Goal: Find specific page/section: Find specific page/section

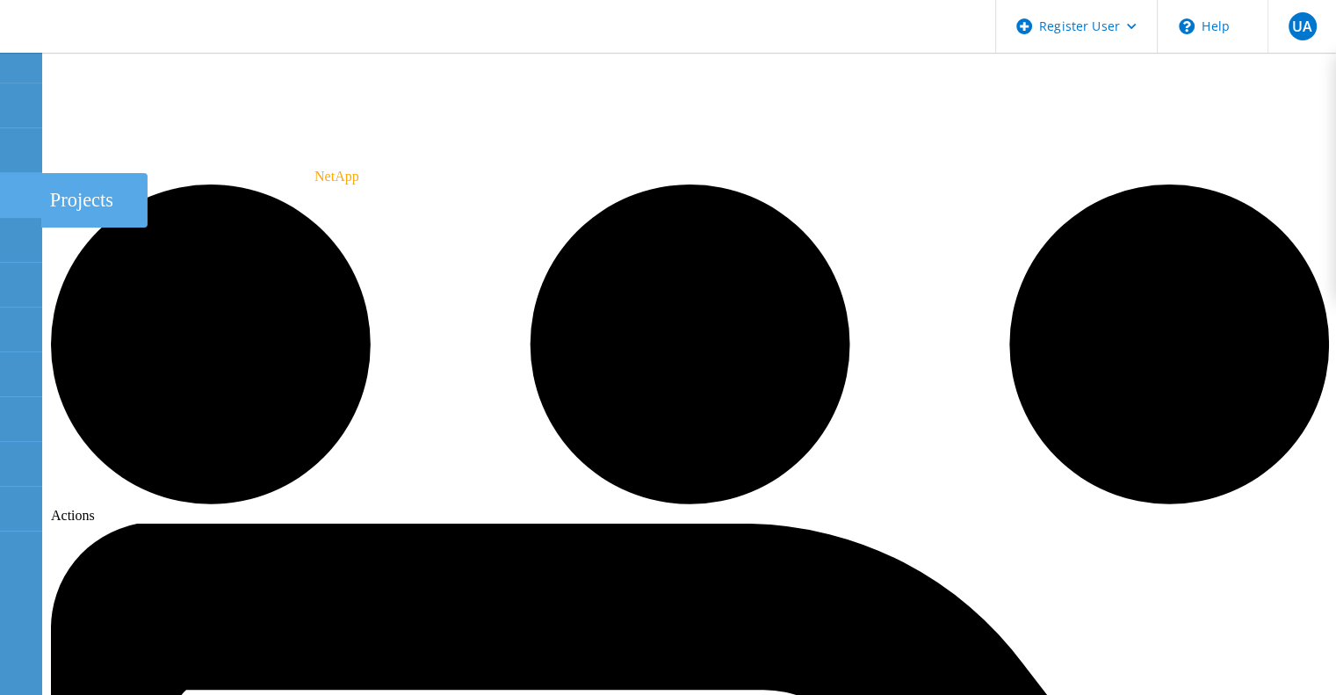
drag, startPoint x: 486, startPoint y: 209, endPoint x: 18, endPoint y: 184, distance: 468.7
click at [10, 187] on use at bounding box center [10, 187] width 0 height 0
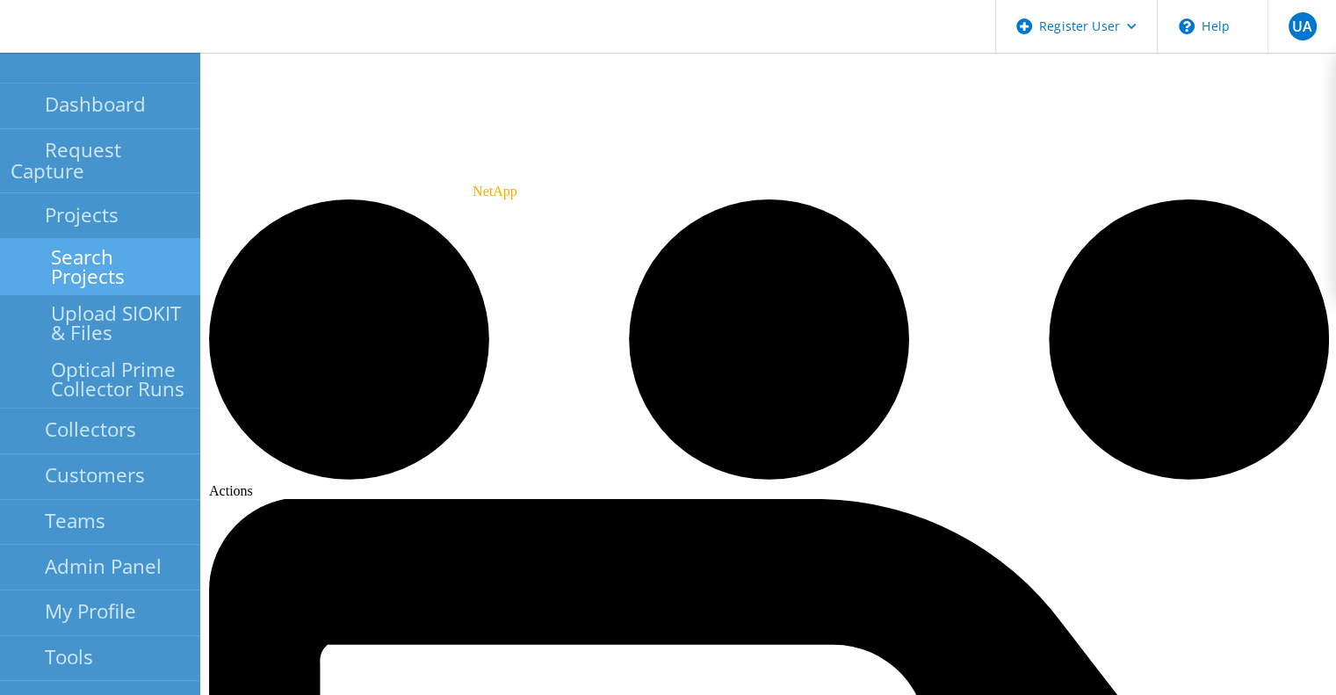
click at [138, 239] on link "Search Projects" at bounding box center [100, 267] width 200 height 56
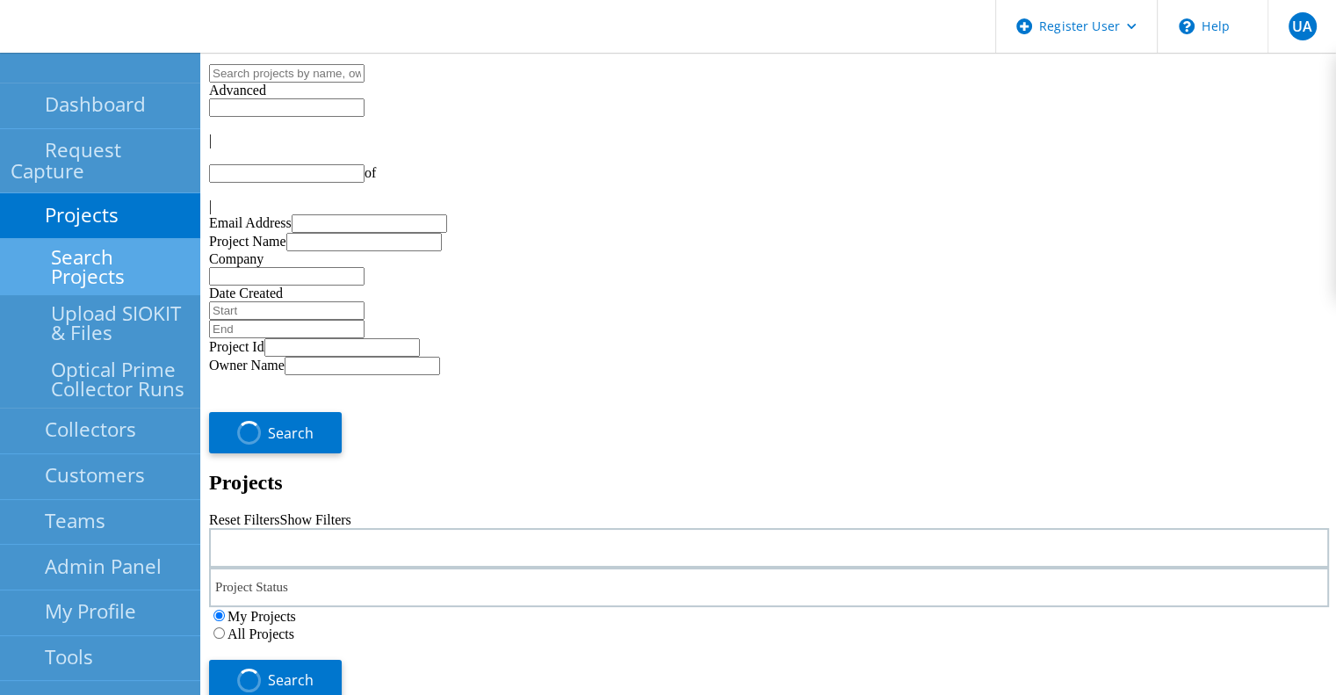
type input "1"
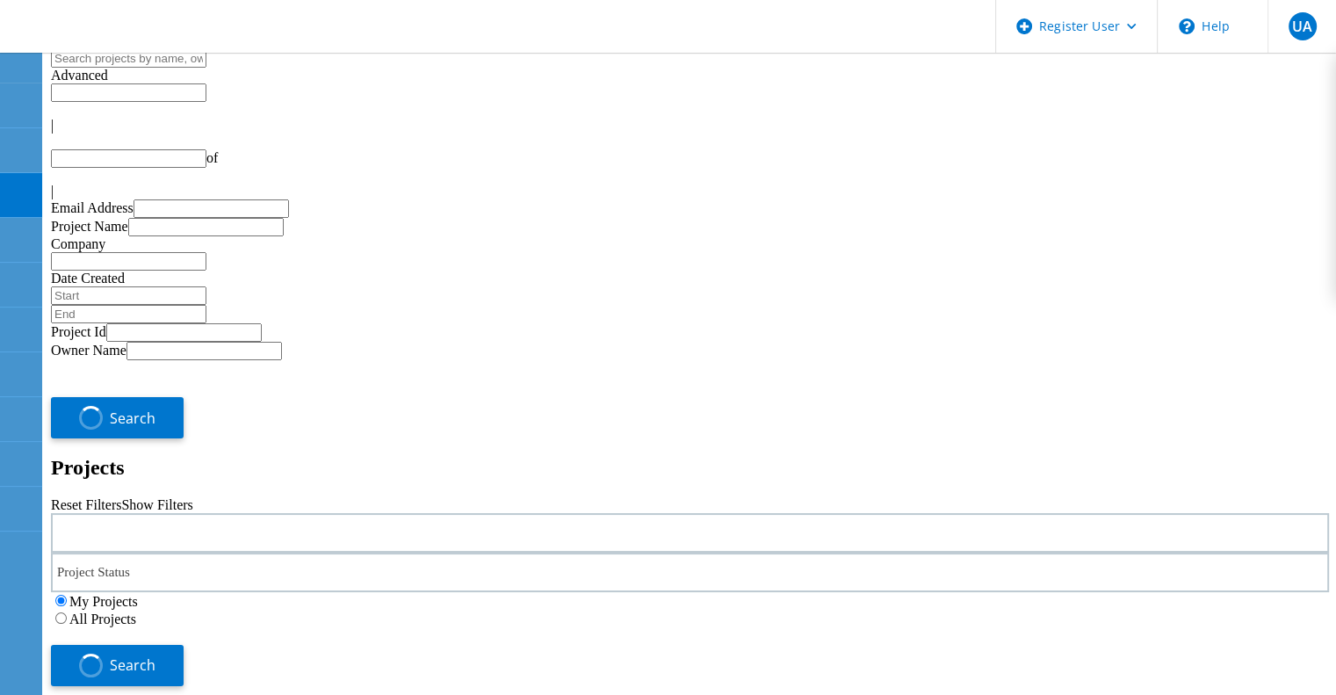
type input "1"
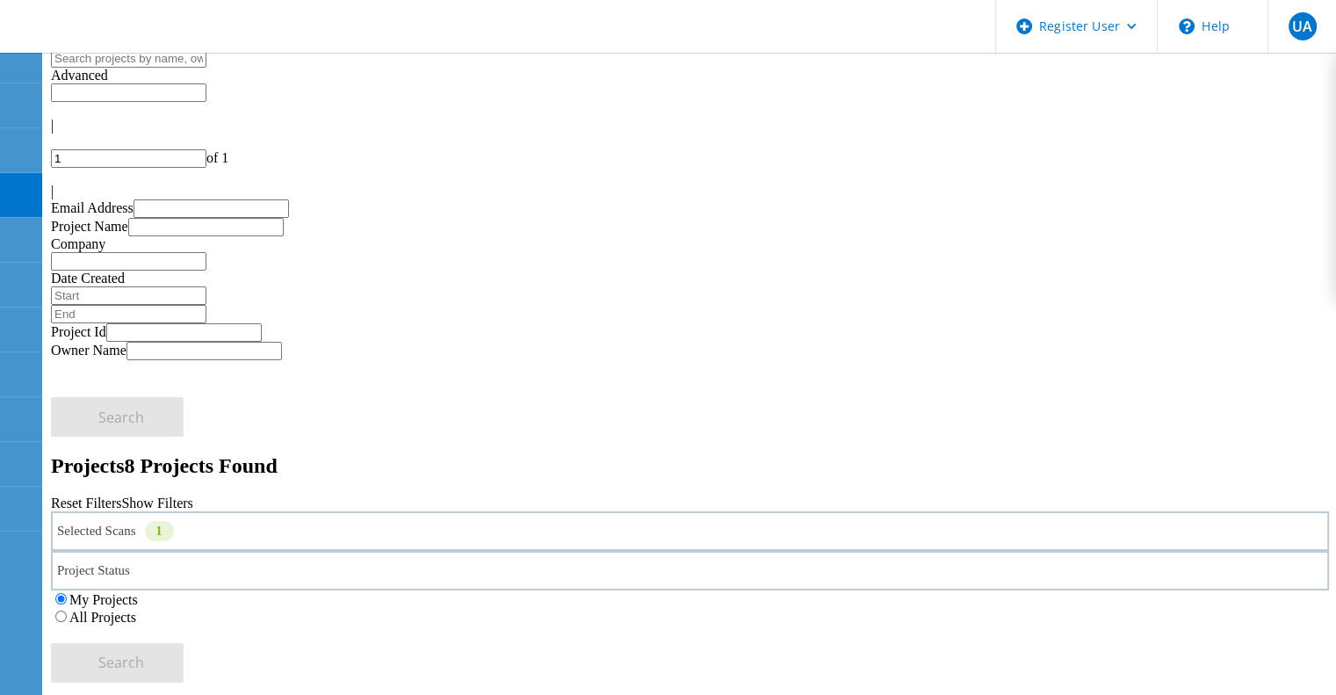
click at [328, 511] on div "Selected Scans 1" at bounding box center [690, 531] width 1278 height 40
click at [212, 542] on label "Isilon/PowerScale" at bounding box center [161, 549] width 102 height 15
click at [107, 543] on input "Isilon/PowerScale" at bounding box center [101, 548] width 11 height 11
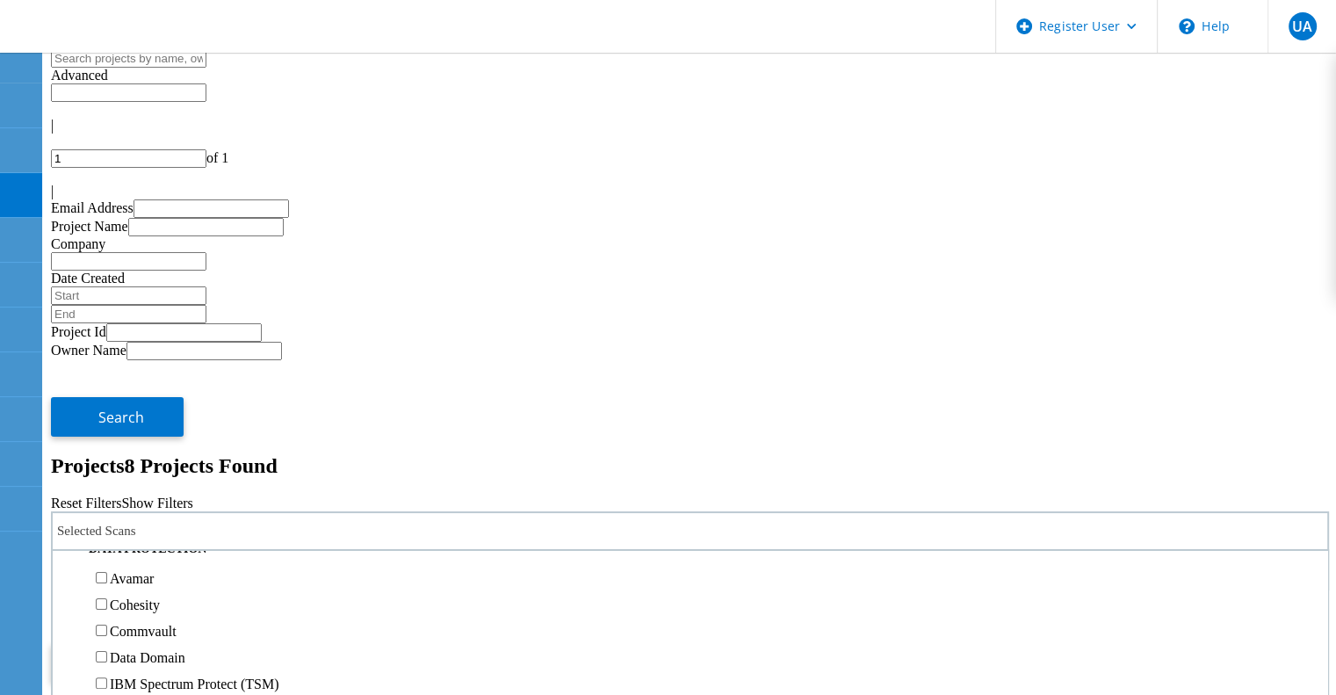
scroll to position [723, 0]
click at [135, 454] on label "Pure" at bounding box center [122, 461] width 25 height 15
click at [107, 455] on input "Pure" at bounding box center [101, 460] width 11 height 11
click at [184, 643] on button "Search" at bounding box center [117, 663] width 133 height 40
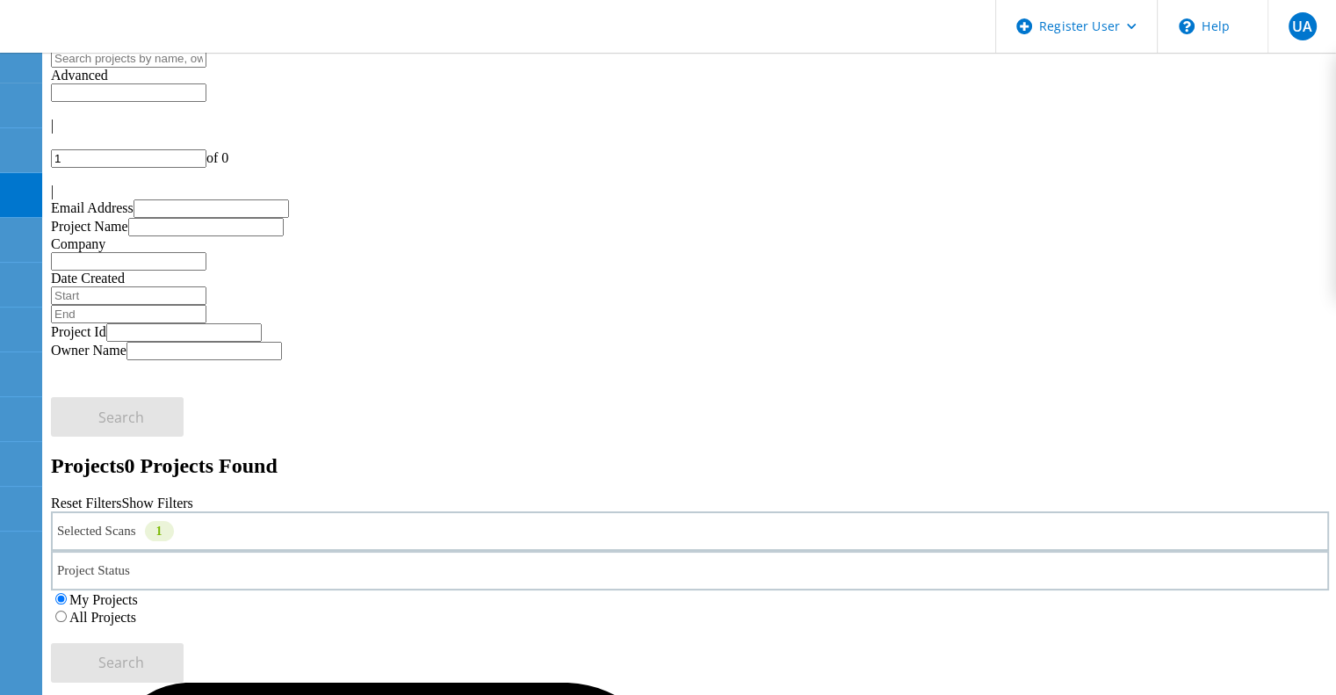
click at [136, 609] on label "All Projects" at bounding box center [102, 616] width 67 height 15
click at [67, 610] on input "All Projects" at bounding box center [60, 615] width 11 height 11
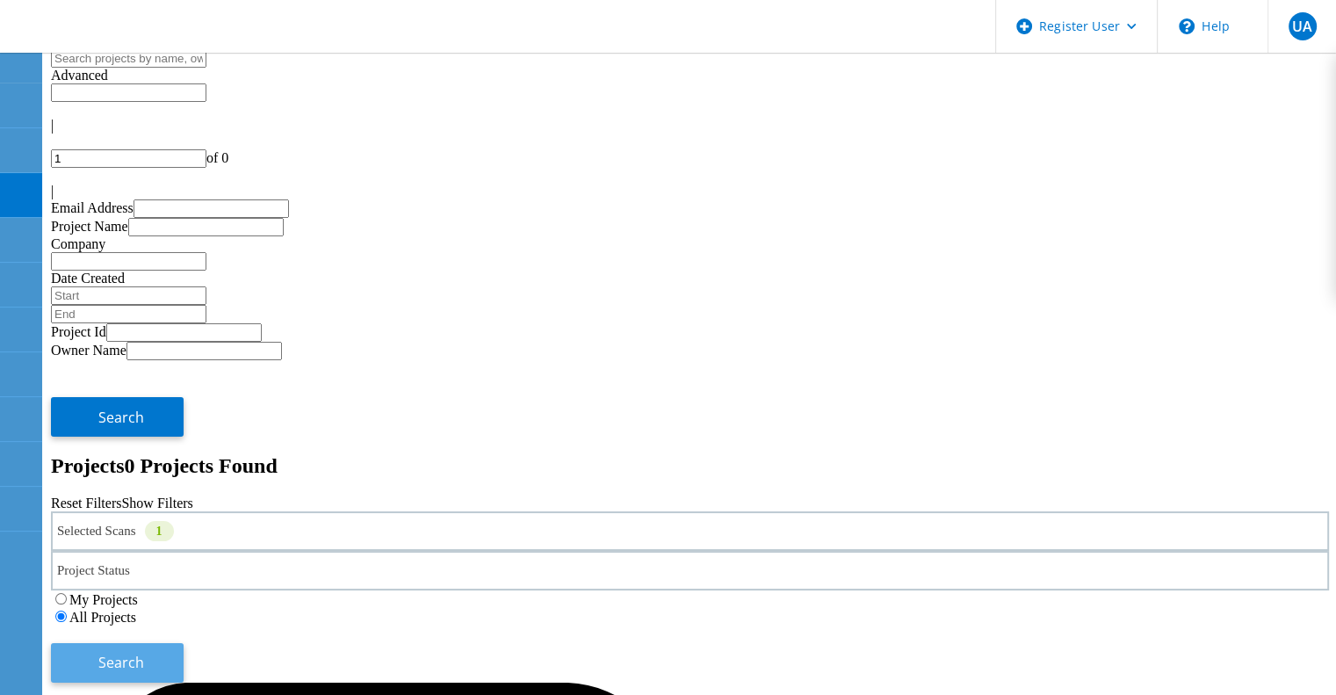
click at [184, 643] on button "Search" at bounding box center [117, 663] width 133 height 40
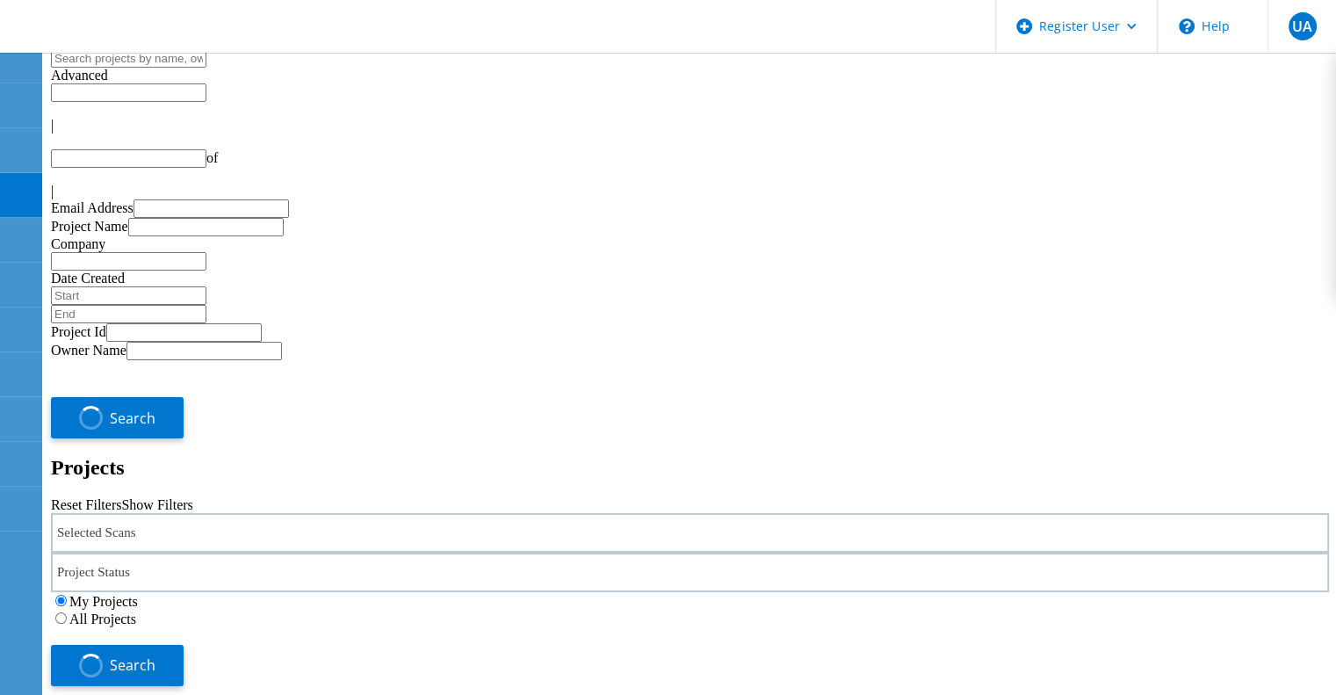
type input "1"
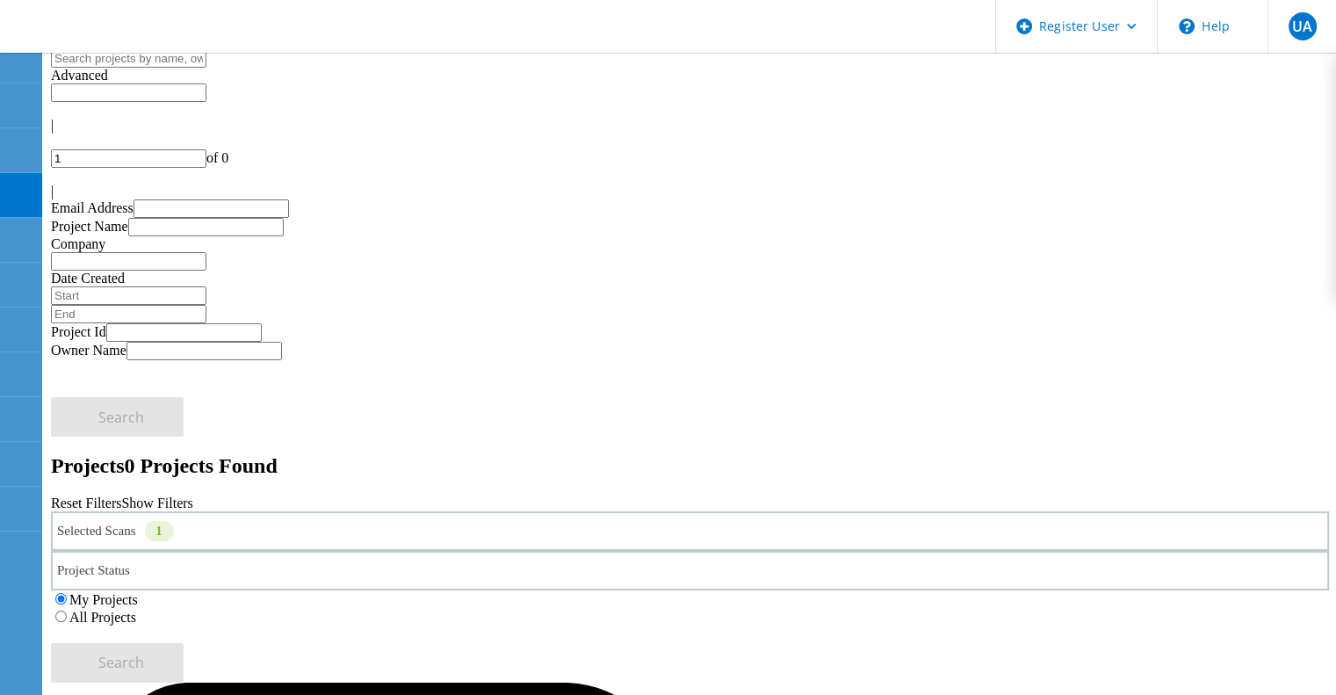
click at [136, 609] on label "All Projects" at bounding box center [102, 616] width 67 height 15
click at [67, 610] on input "All Projects" at bounding box center [60, 615] width 11 height 11
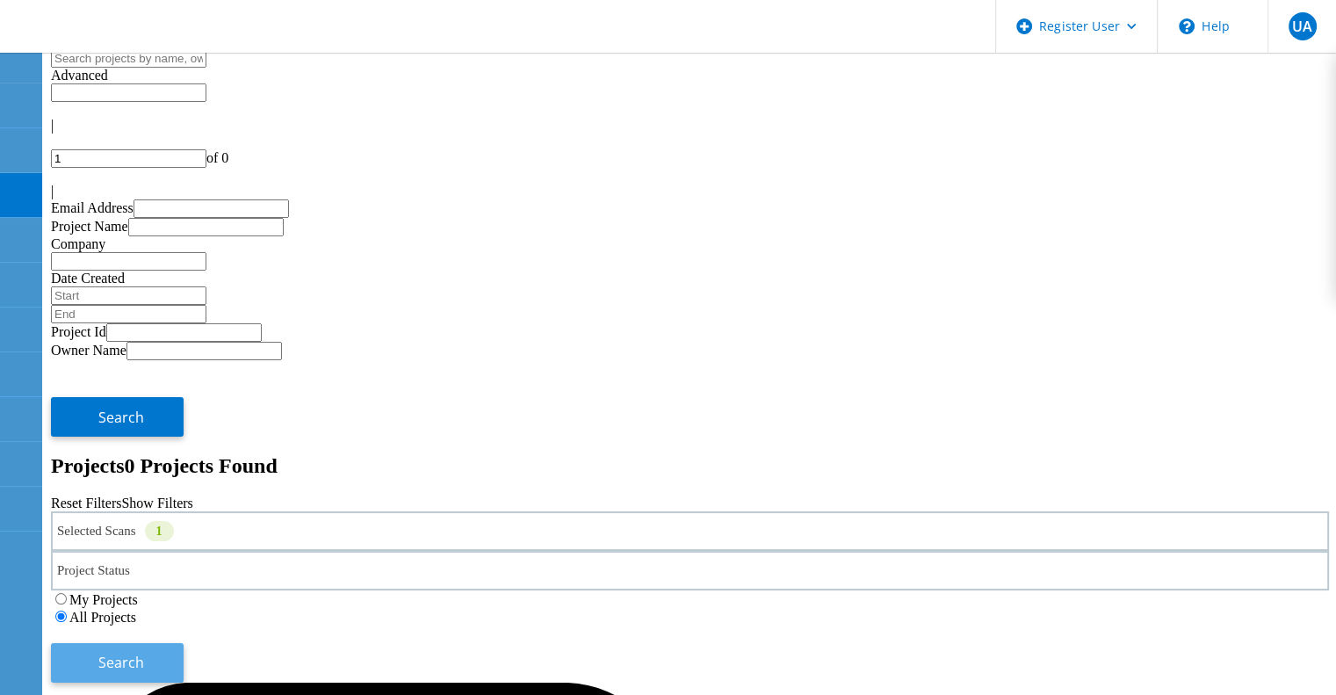
click at [144, 652] on span "Search" at bounding box center [121, 661] width 46 height 19
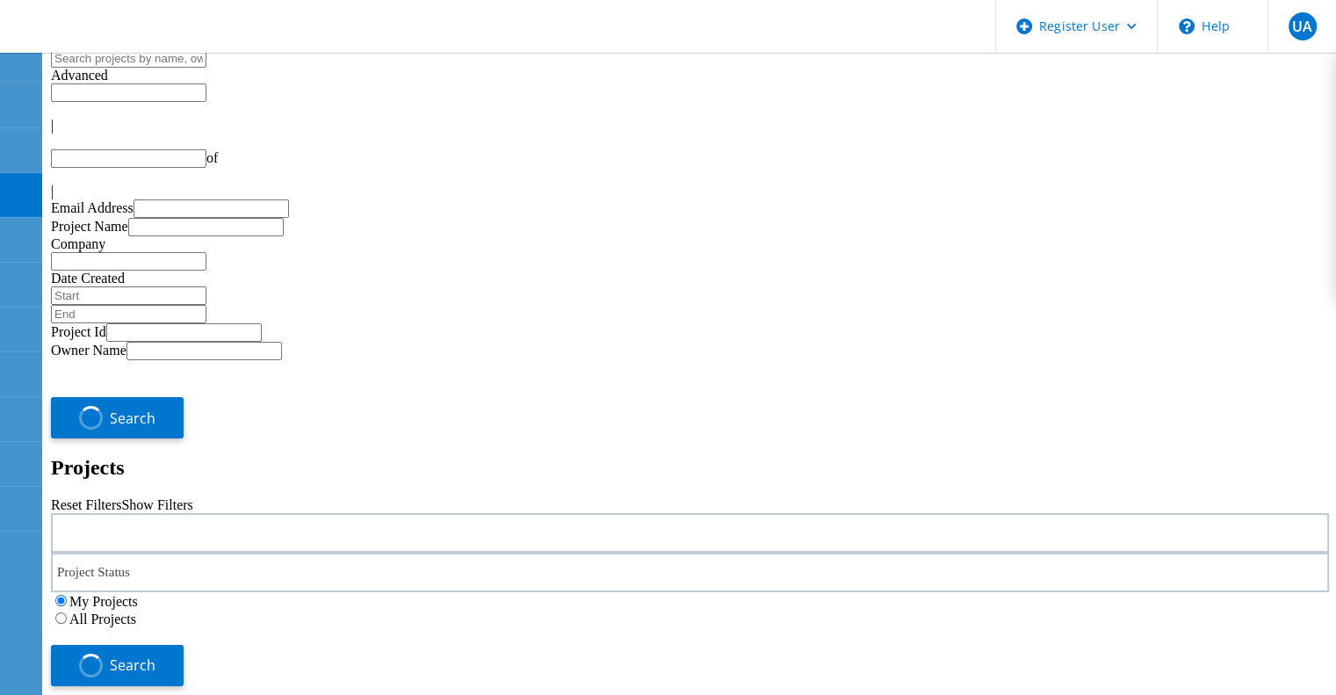
type input "1"
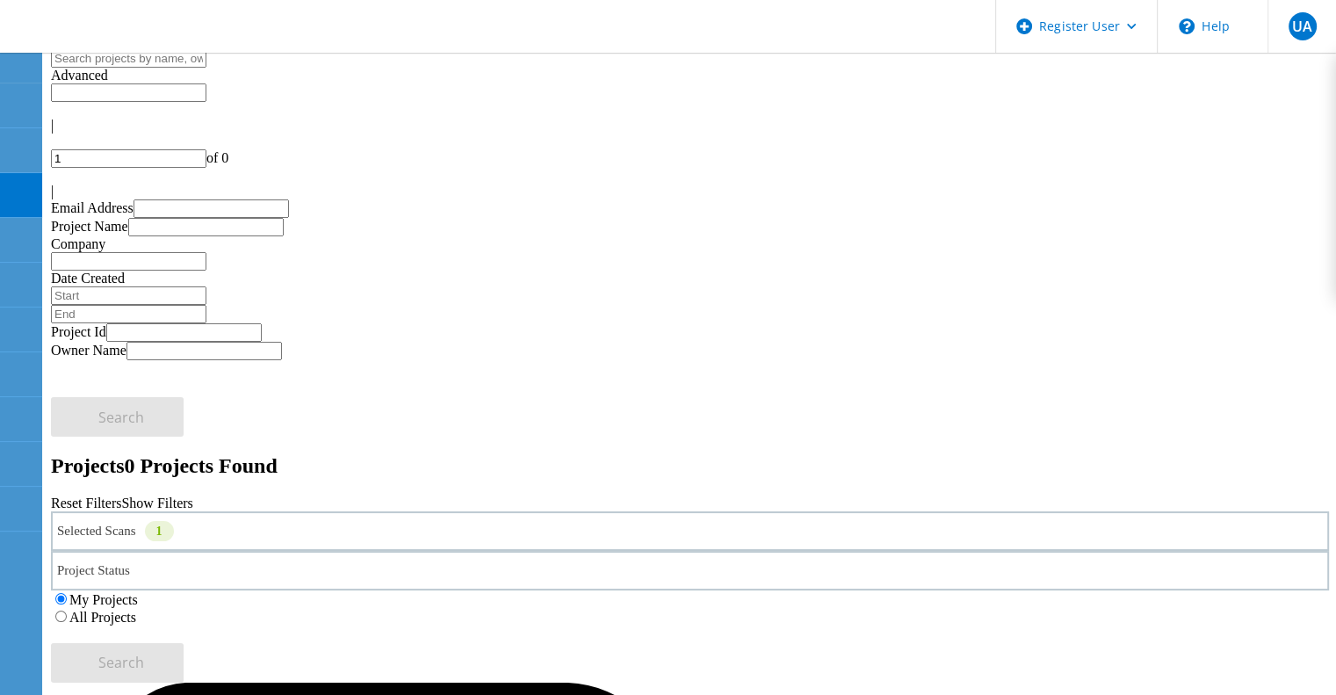
click at [136, 609] on label "All Projects" at bounding box center [102, 616] width 67 height 15
click at [67, 610] on input "All Projects" at bounding box center [60, 615] width 11 height 11
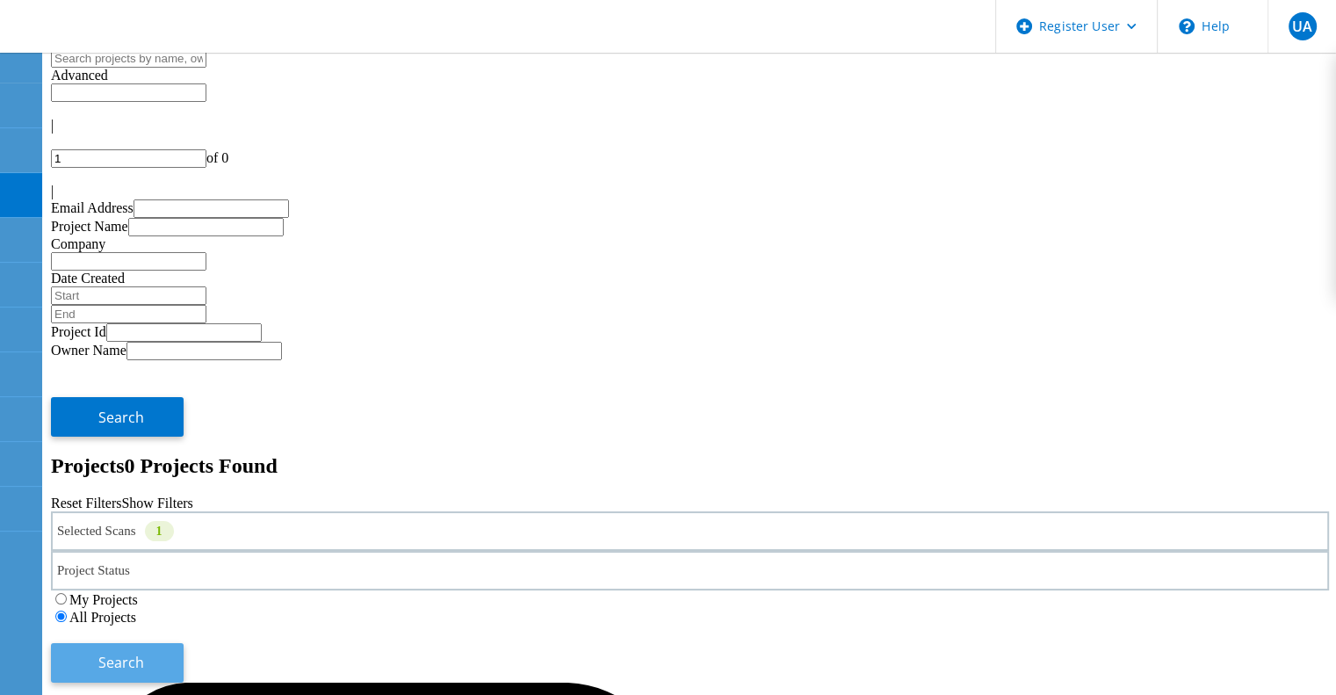
click at [144, 652] on span "Search" at bounding box center [121, 661] width 46 height 19
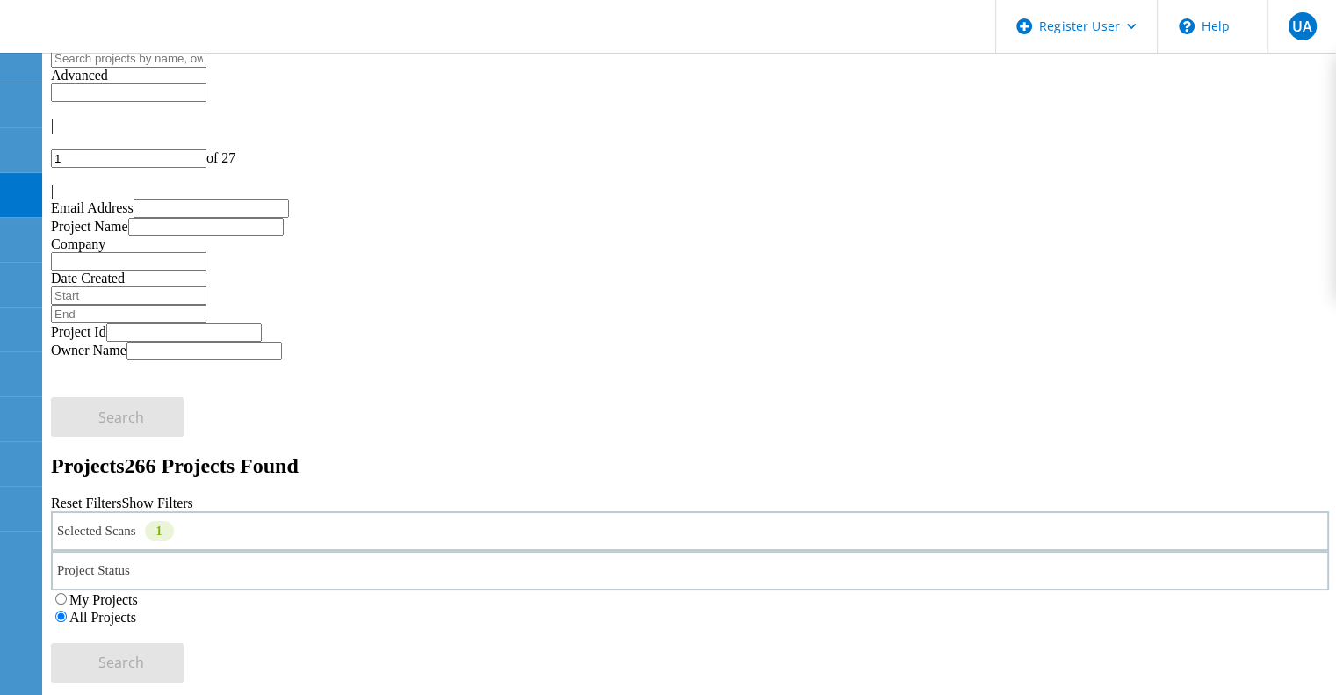
click at [220, 511] on div "Selected Scans 1" at bounding box center [690, 531] width 1278 height 40
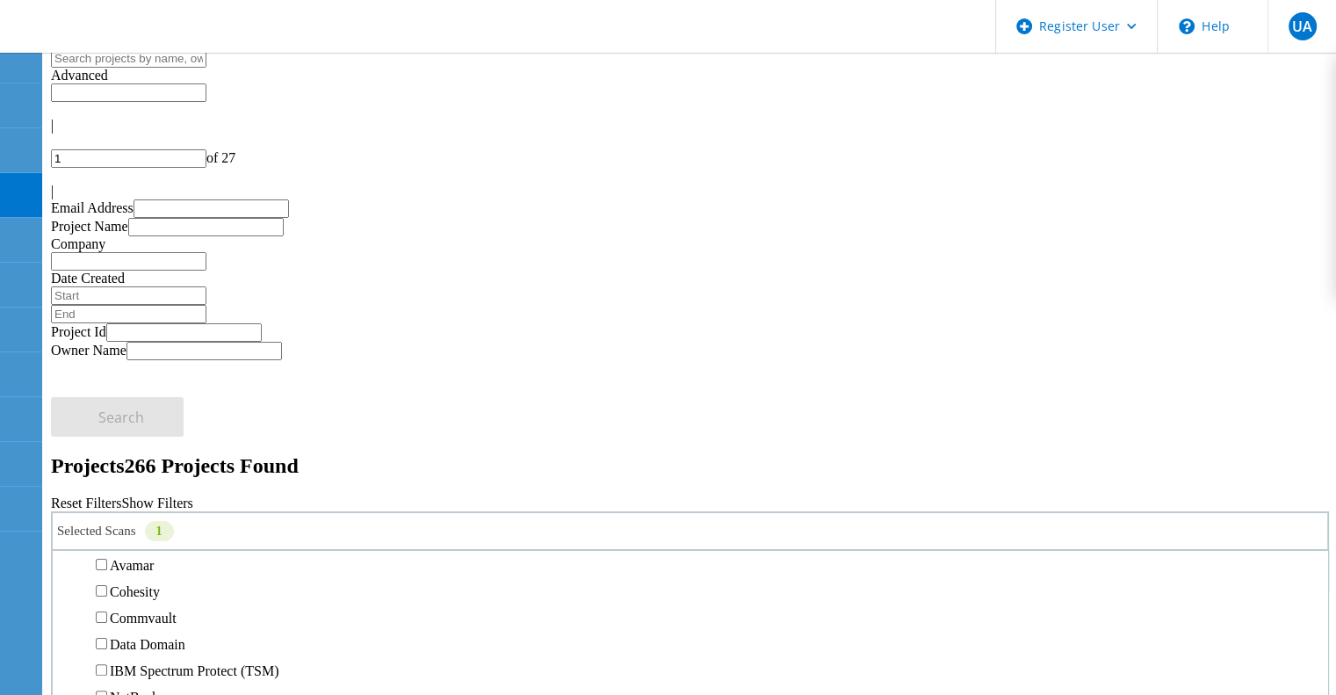
scroll to position [744, 0]
click at [135, 433] on label "Pure" at bounding box center [122, 440] width 25 height 15
click at [107, 434] on input "Pure" at bounding box center [101, 439] width 11 height 11
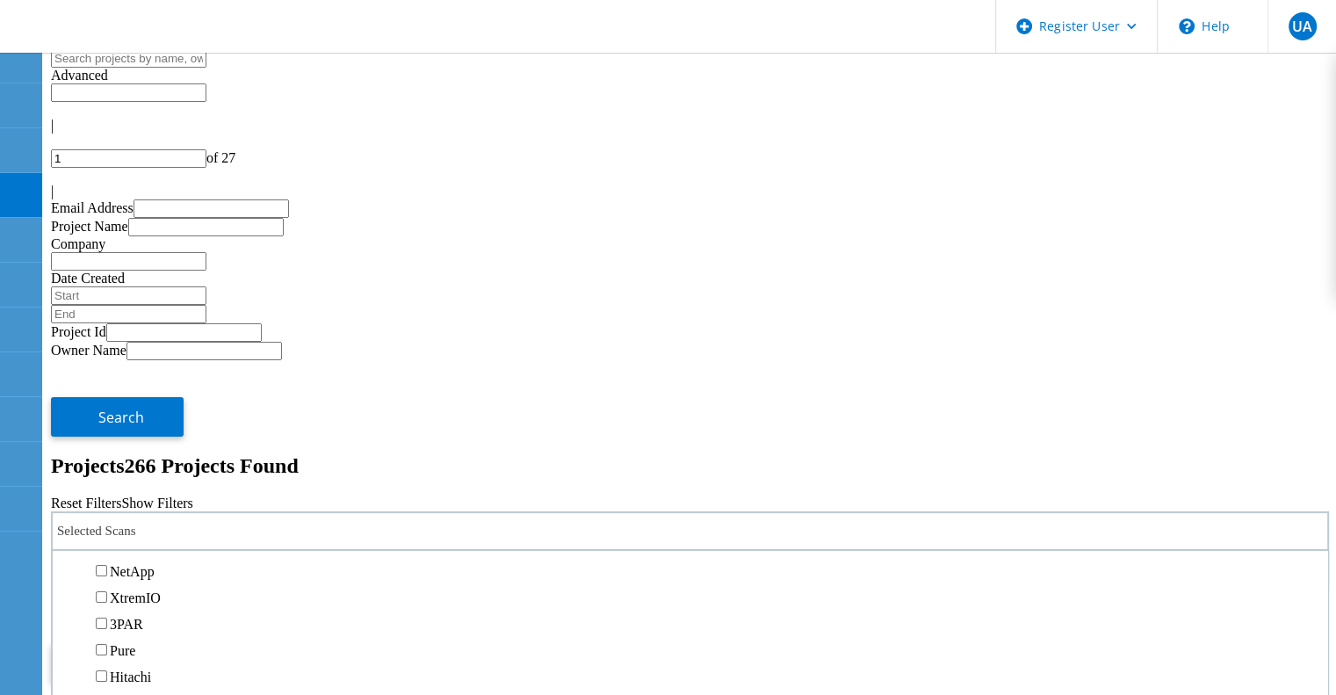
scroll to position [533, 0]
click at [212, 512] on label "Isilon/PowerScale" at bounding box center [161, 519] width 102 height 15
click at [107, 513] on input "Isilon/PowerScale" at bounding box center [101, 518] width 11 height 11
click at [144, 652] on span "Search" at bounding box center [121, 661] width 46 height 19
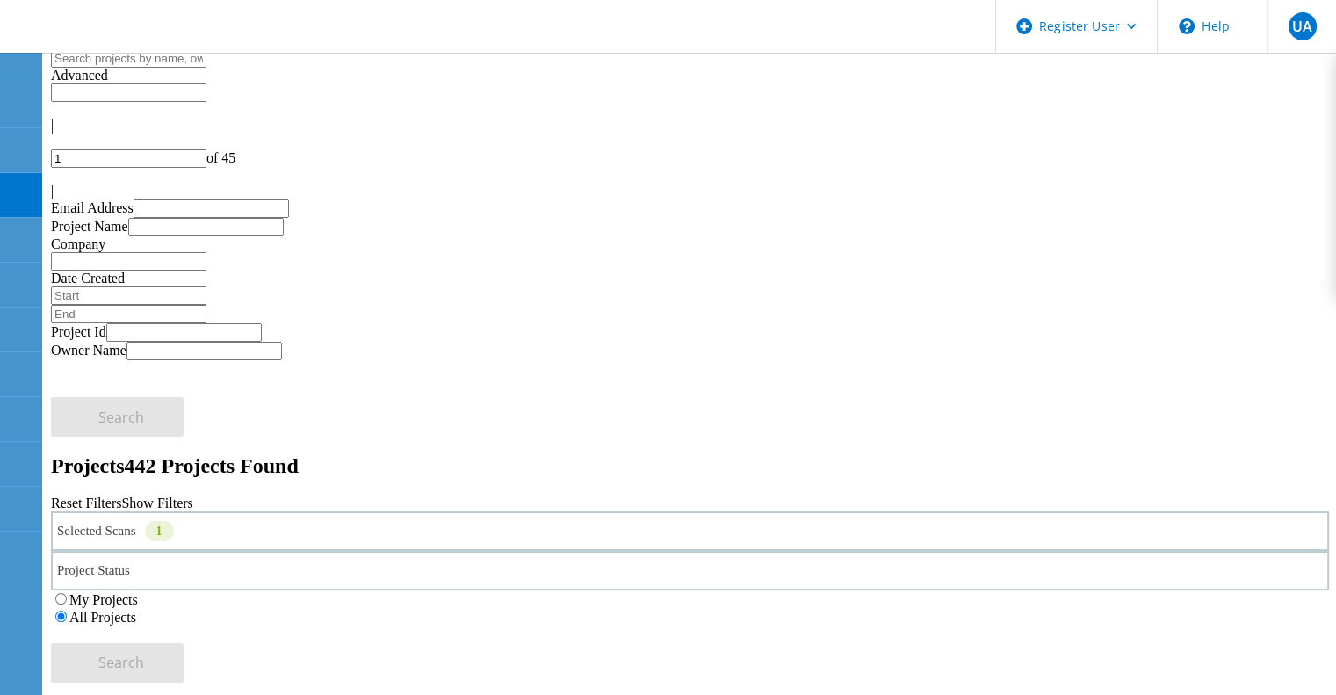
click at [268, 511] on div "Selected Scans 1" at bounding box center [690, 531] width 1278 height 40
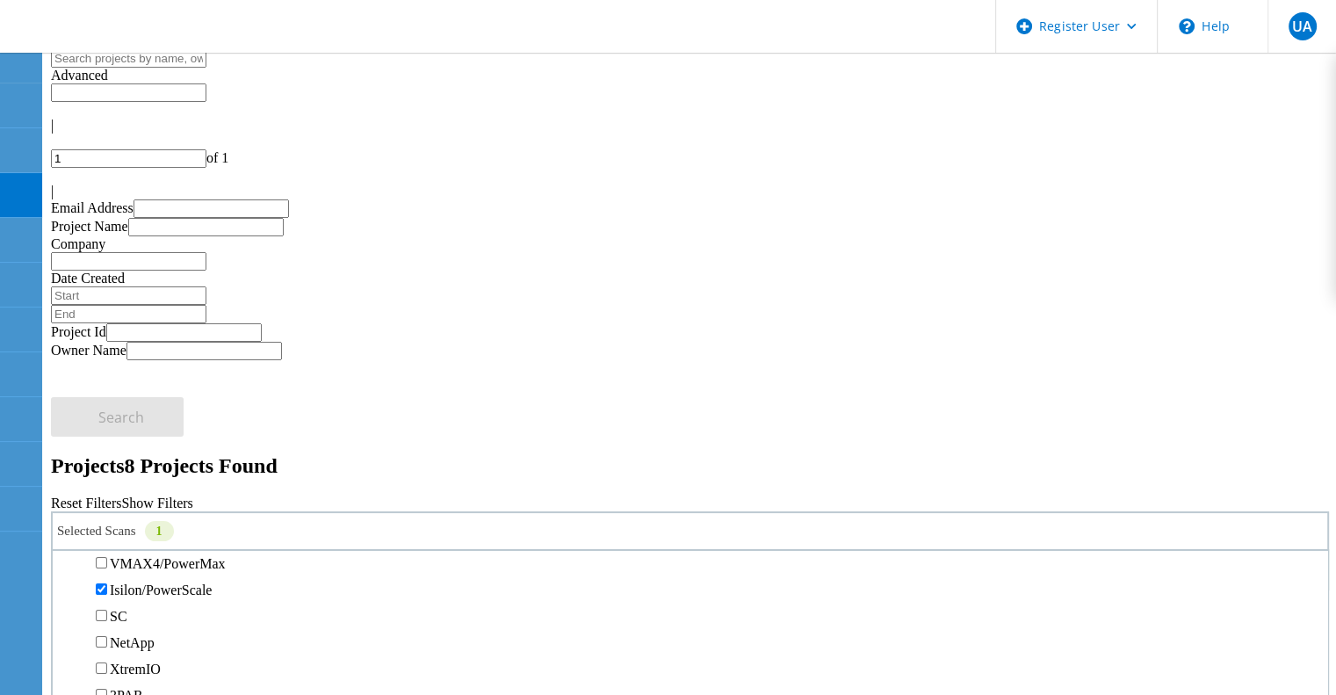
scroll to position [465, 0]
click at [212, 580] on label "Isilon/PowerScale" at bounding box center [161, 587] width 102 height 15
click at [107, 580] on input "Isilon/PowerScale" at bounding box center [101, 585] width 11 height 11
click at [176, 474] on label "PowerStore" at bounding box center [143, 481] width 66 height 15
click at [107, 475] on input "PowerStore" at bounding box center [101, 480] width 11 height 11
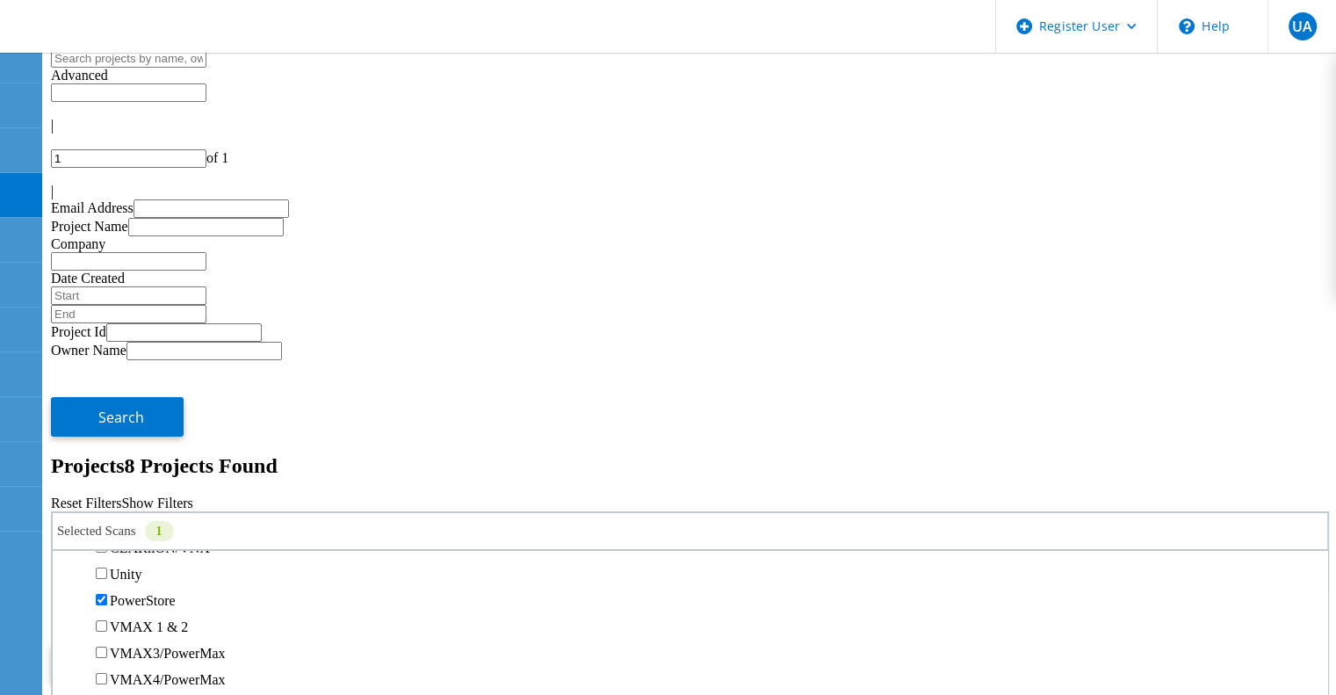
scroll to position [345, 0]
click at [141, 568] on label "Unity" at bounding box center [126, 575] width 32 height 15
click at [107, 569] on input "Unity" at bounding box center [101, 574] width 11 height 11
click at [143, 477] on label "3PAR" at bounding box center [126, 484] width 33 height 15
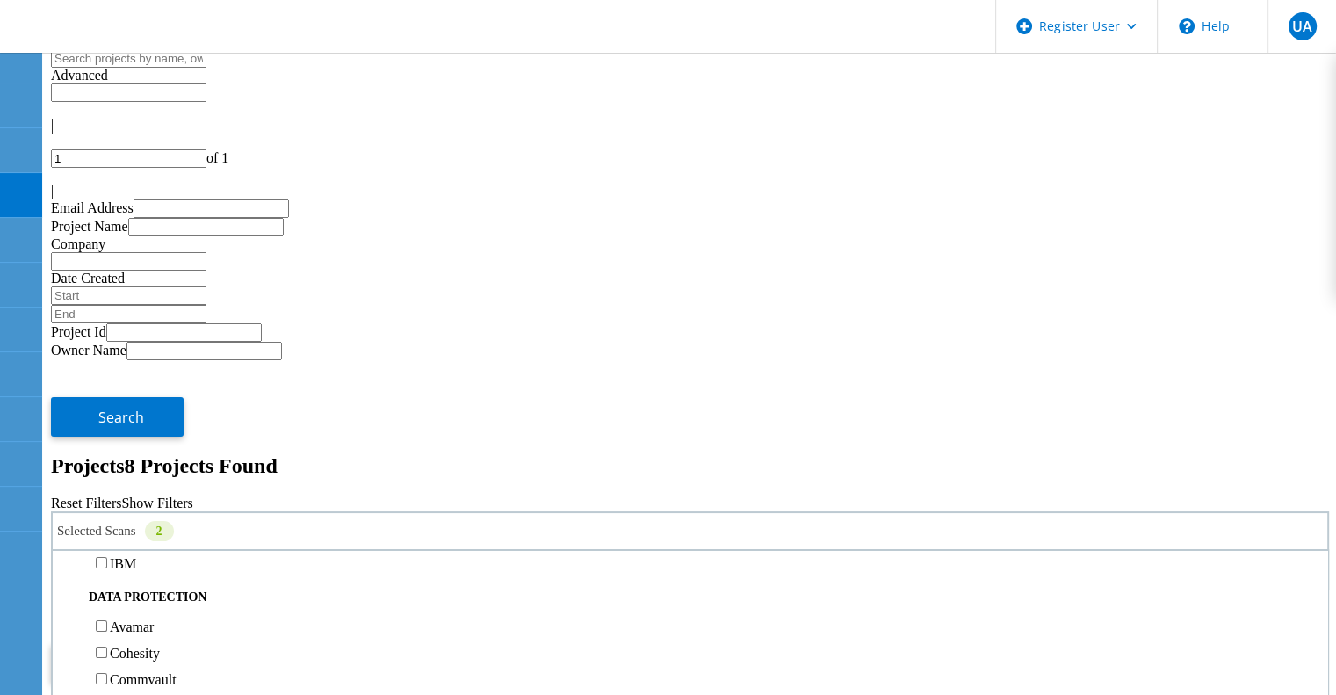
click at [107, 478] on input "3PAR" at bounding box center [101, 483] width 11 height 11
click at [184, 643] on button "Search" at bounding box center [117, 663] width 133 height 40
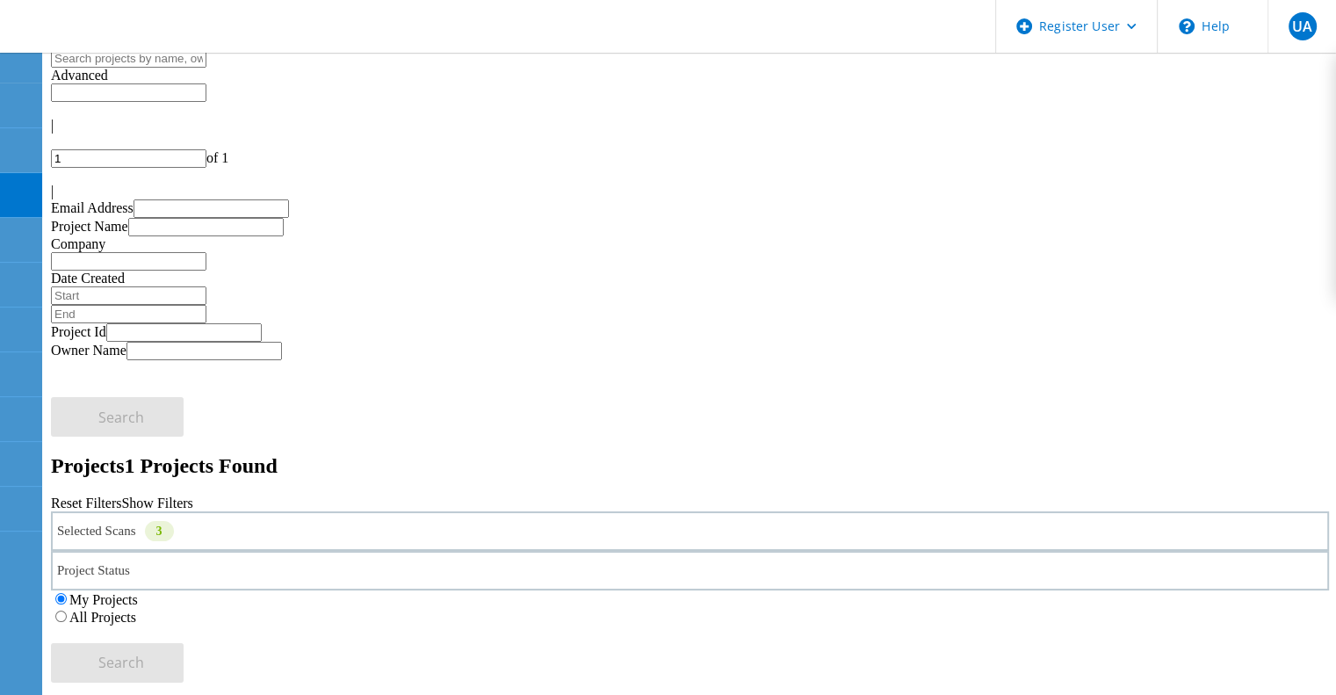
click at [136, 609] on label "All Projects" at bounding box center [102, 616] width 67 height 15
click at [67, 610] on input "All Projects" at bounding box center [60, 615] width 11 height 11
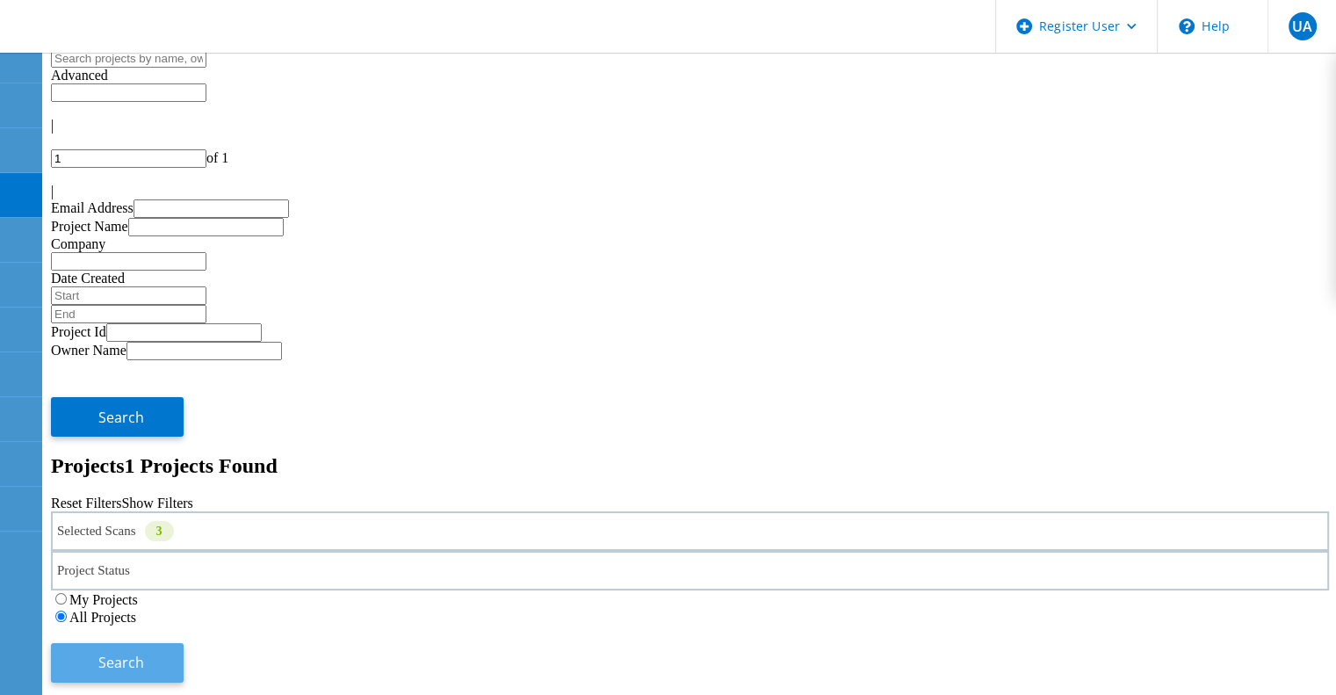
click at [144, 652] on span "Search" at bounding box center [121, 661] width 46 height 19
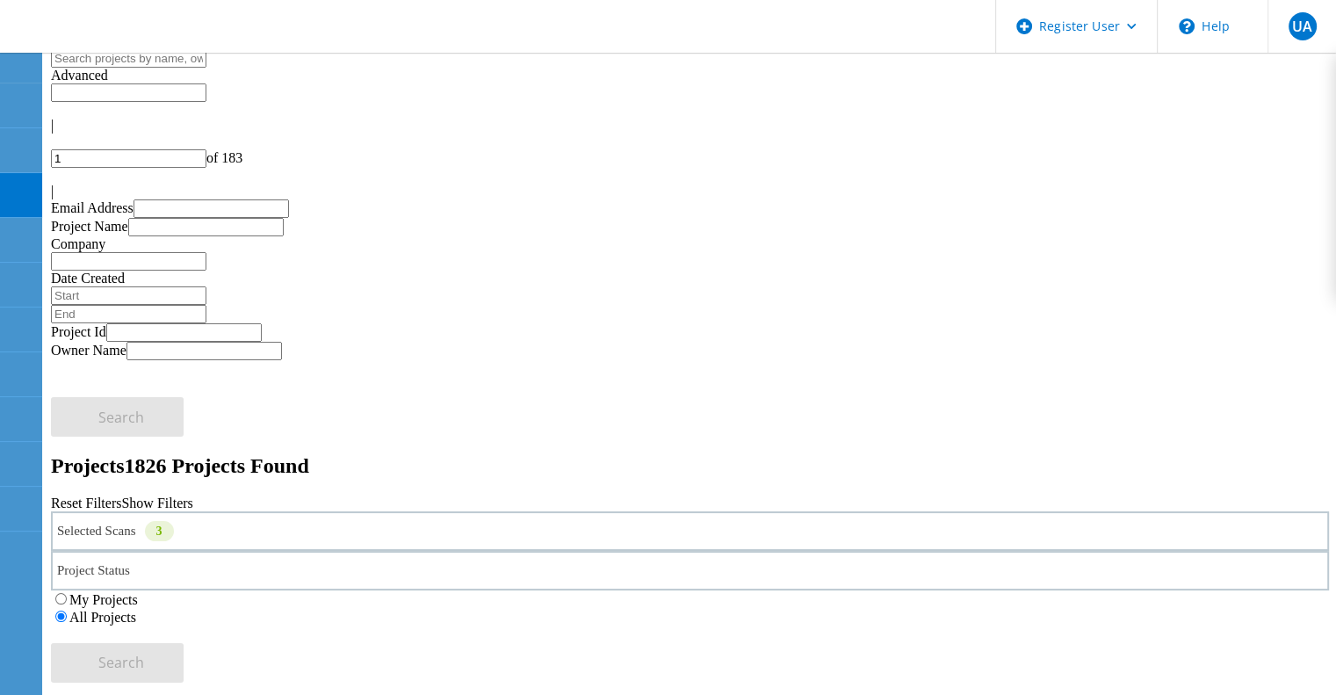
copy span "223664"
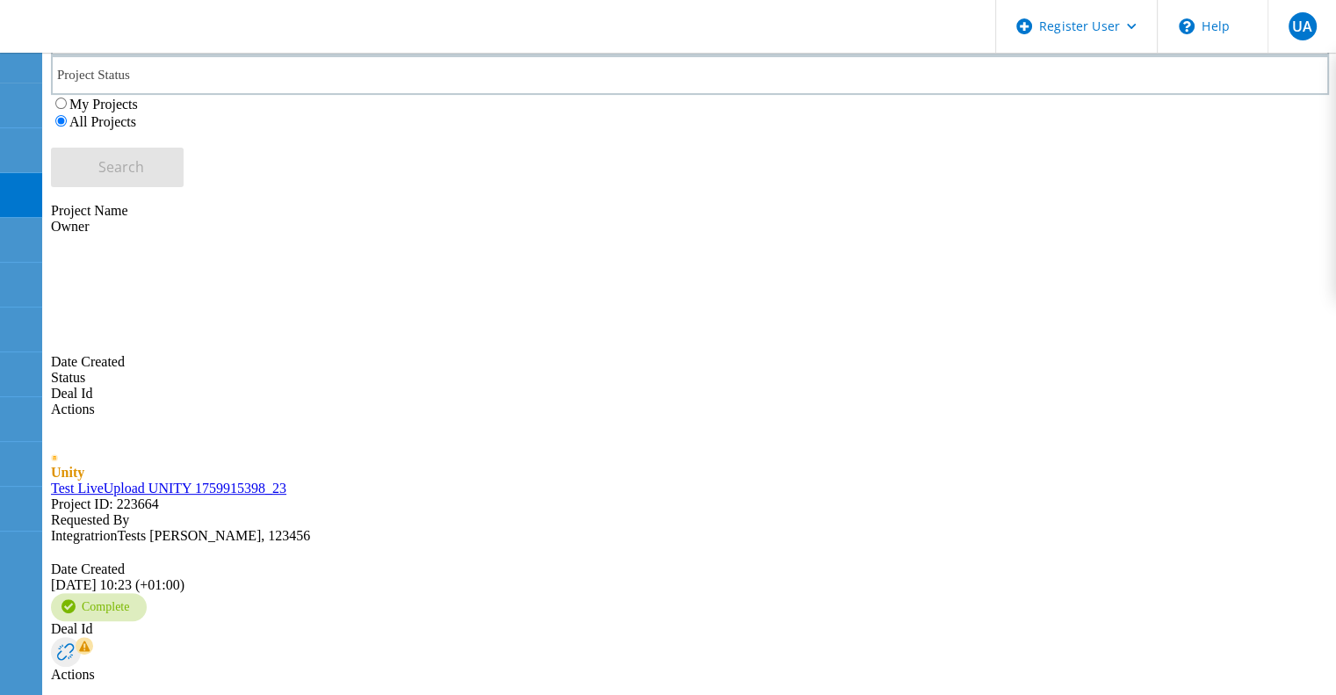
scroll to position [0, 0]
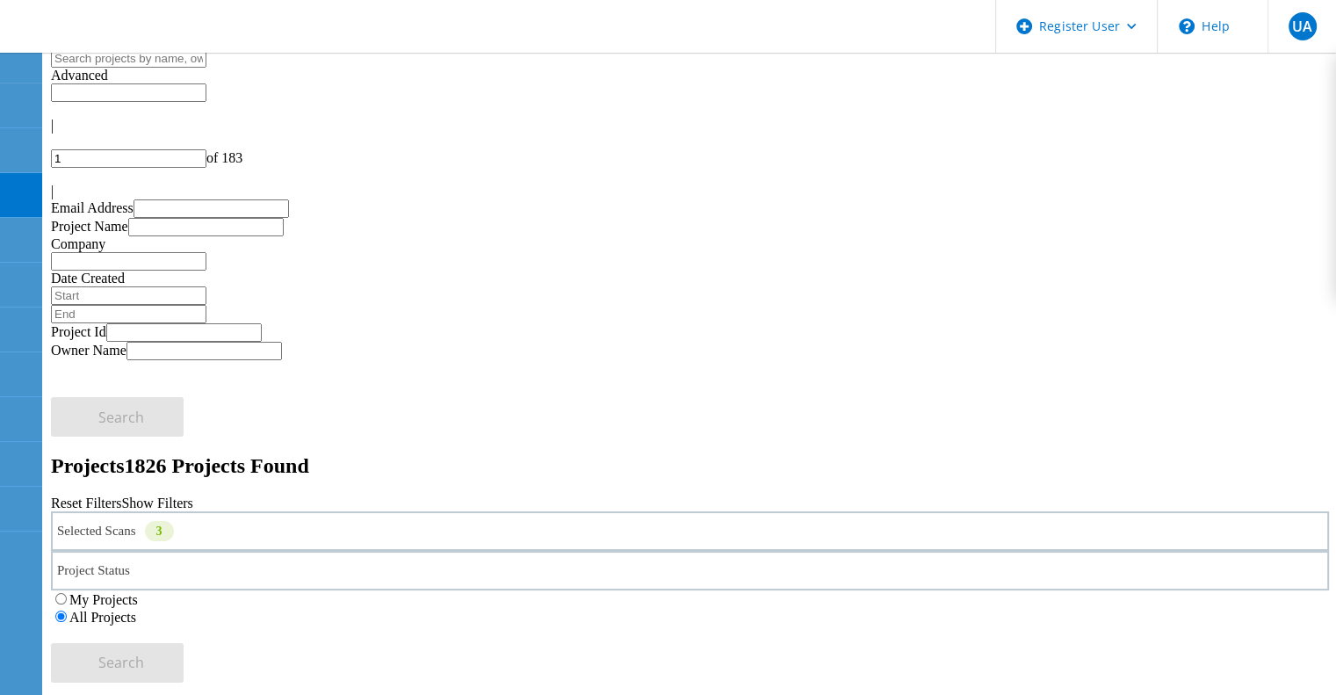
click at [61, 180] on icon at bounding box center [56, 187] width 11 height 15
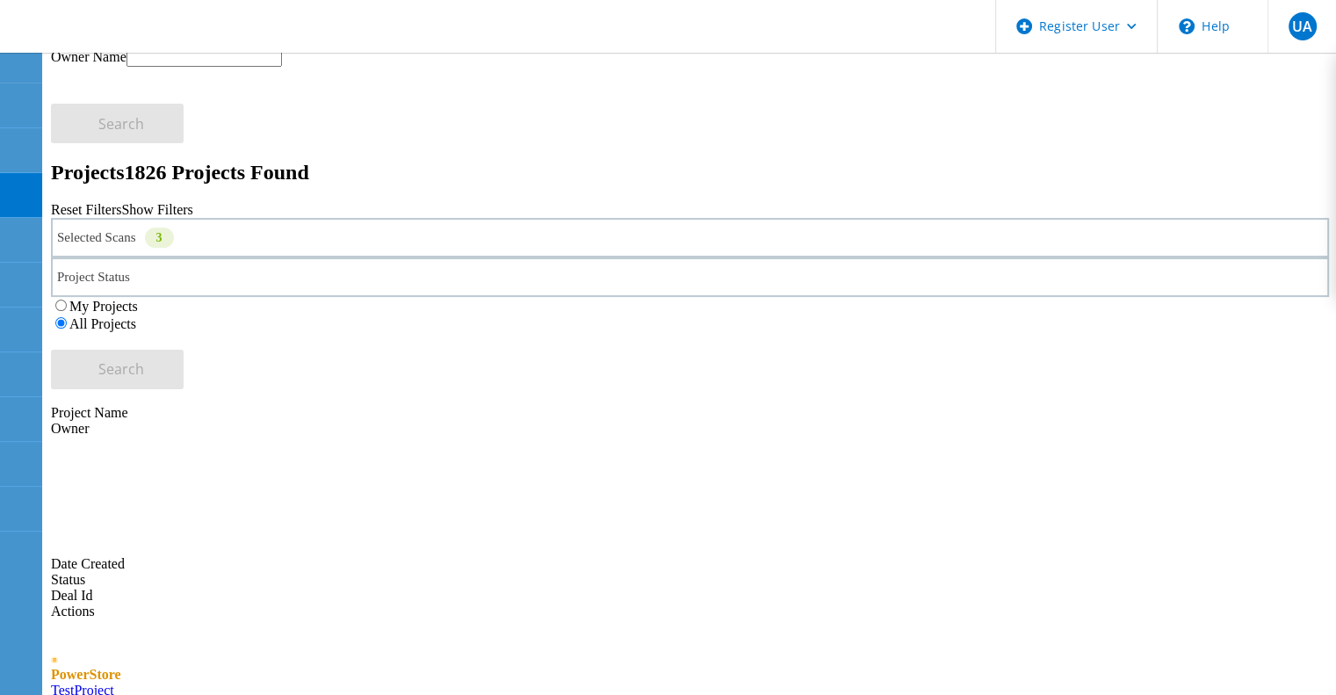
scroll to position [752, 0]
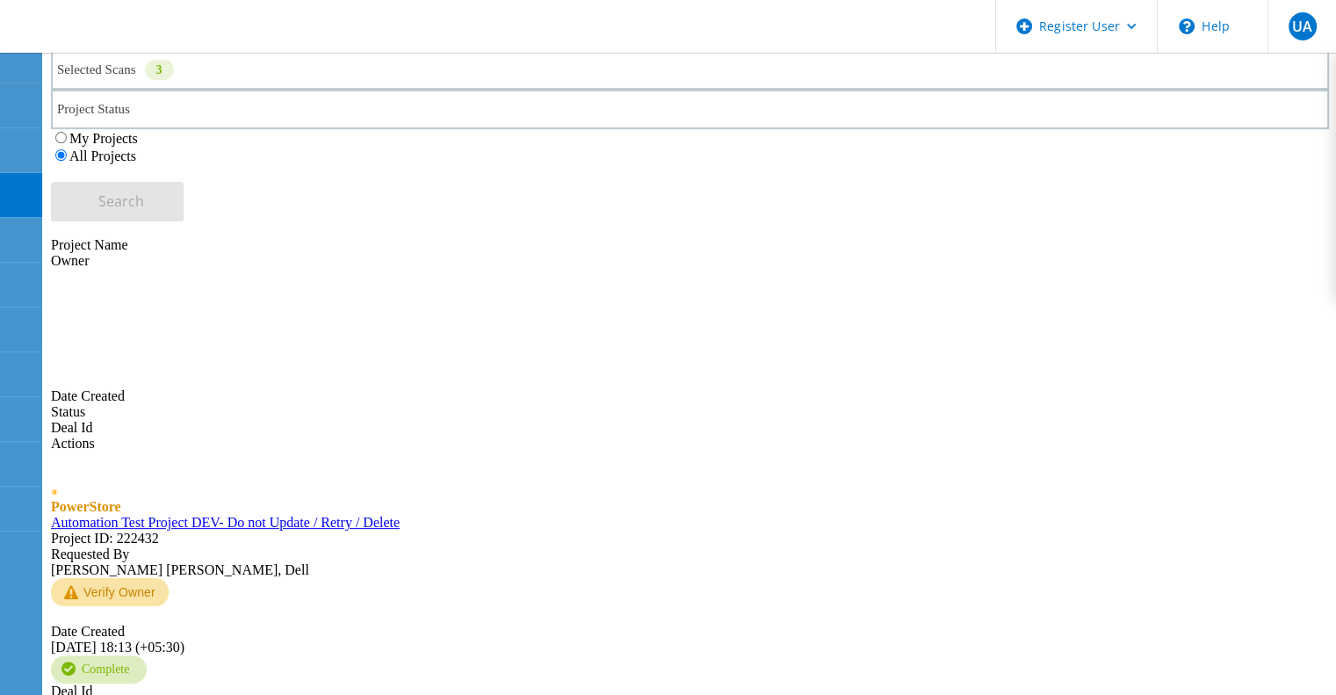
scroll to position [720, 0]
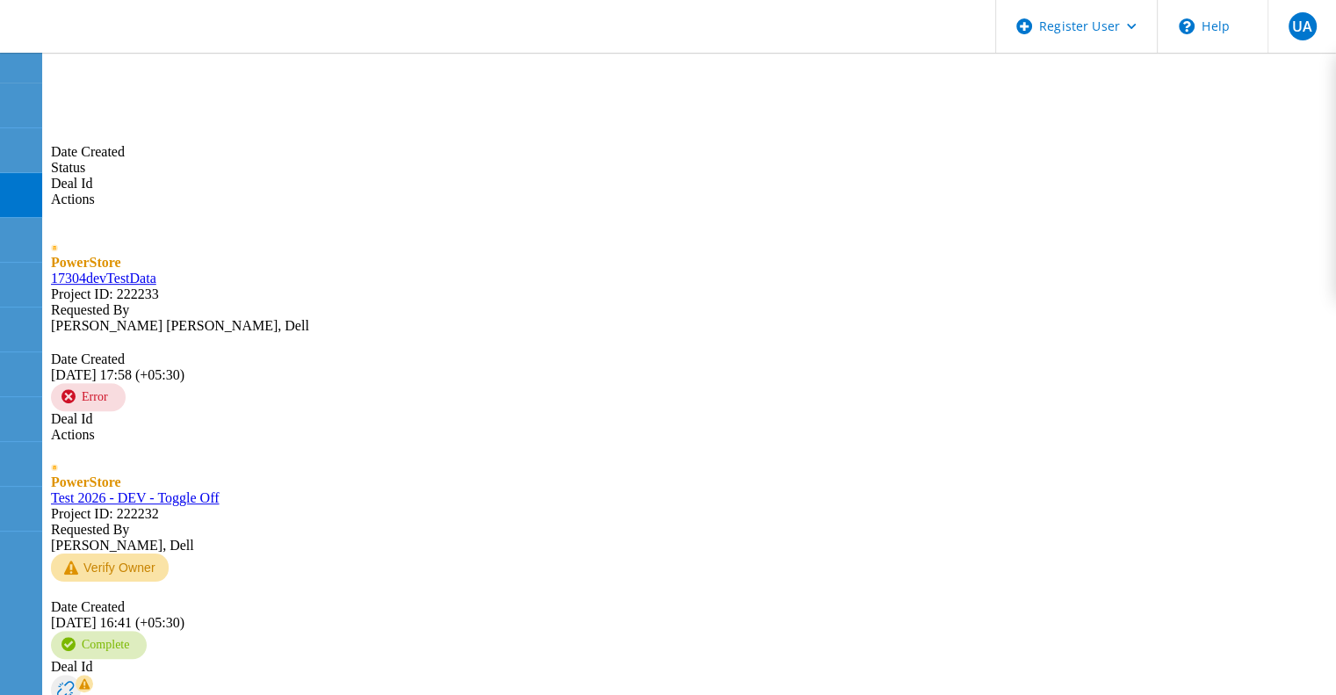
scroll to position [704, 0]
type input "5"
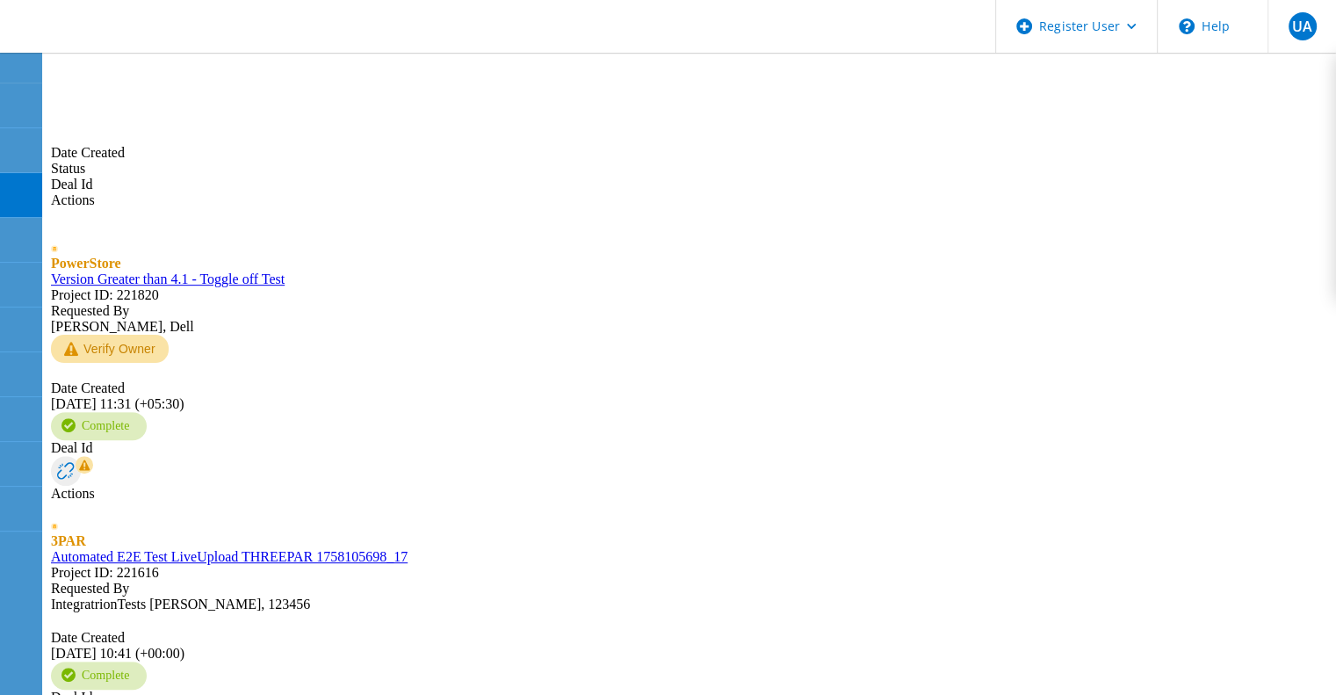
scroll to position [688, 0]
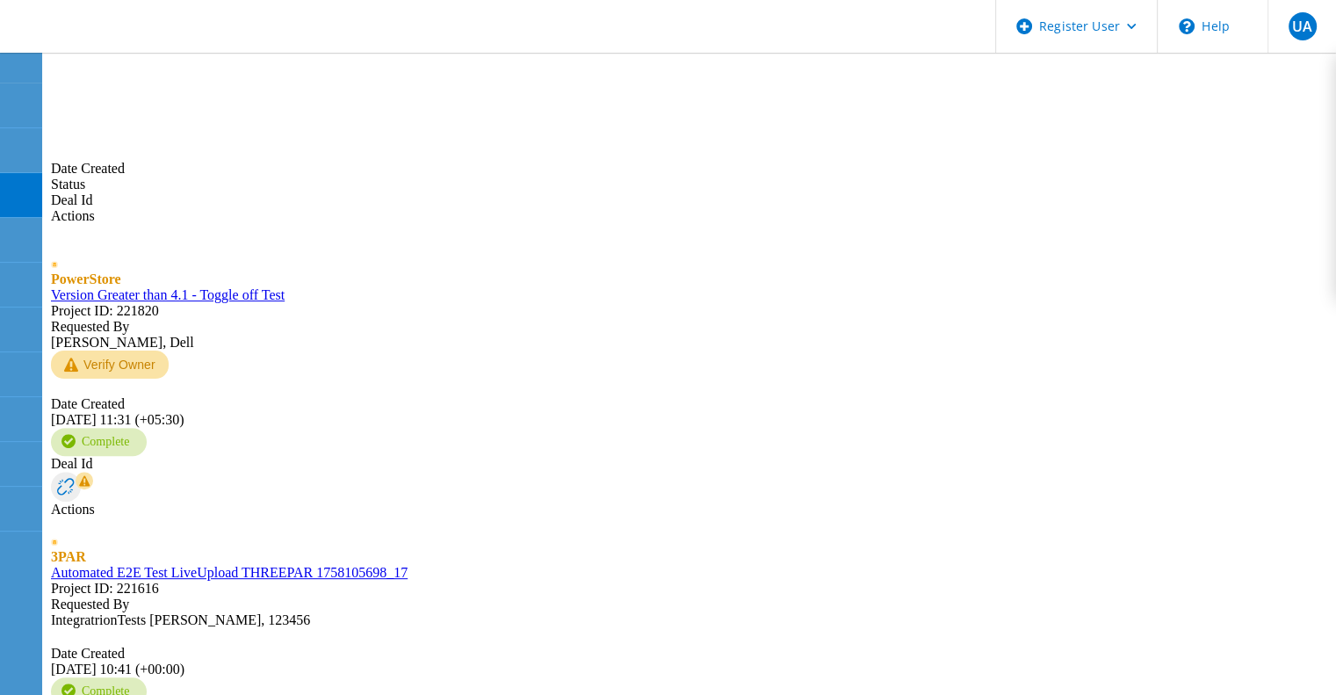
copy span "220821"
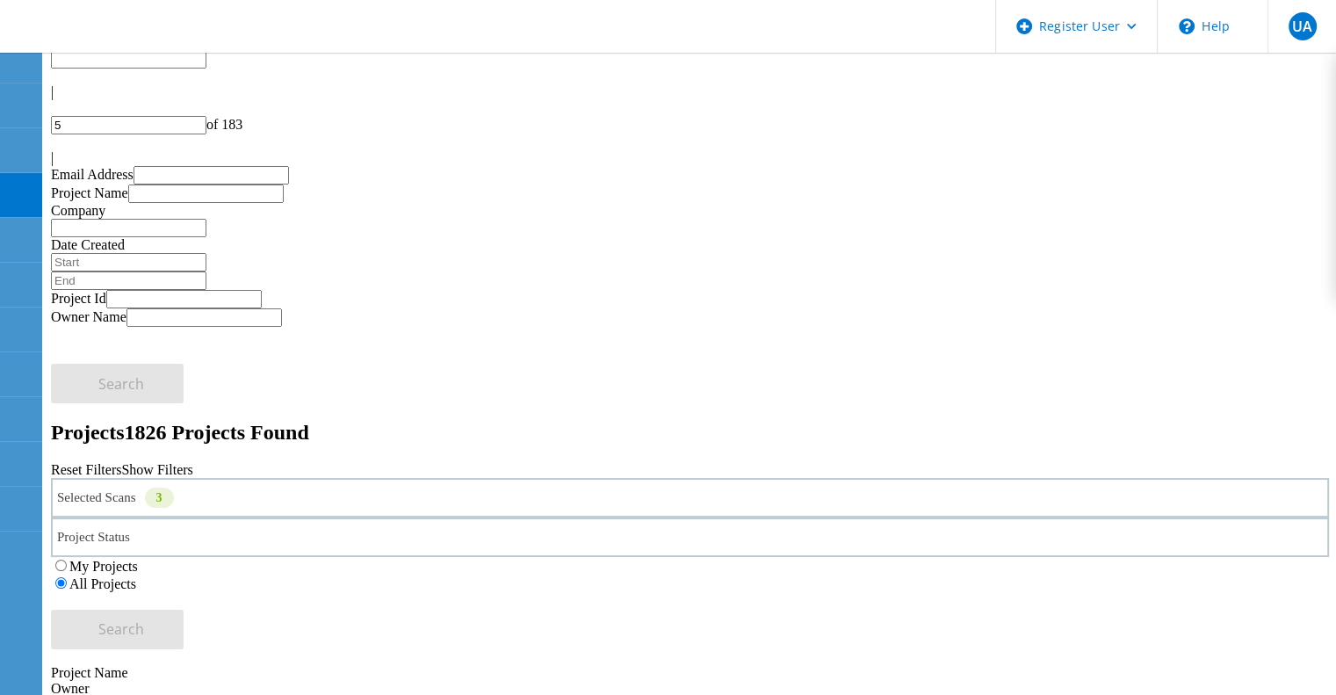
scroll to position [0, 0]
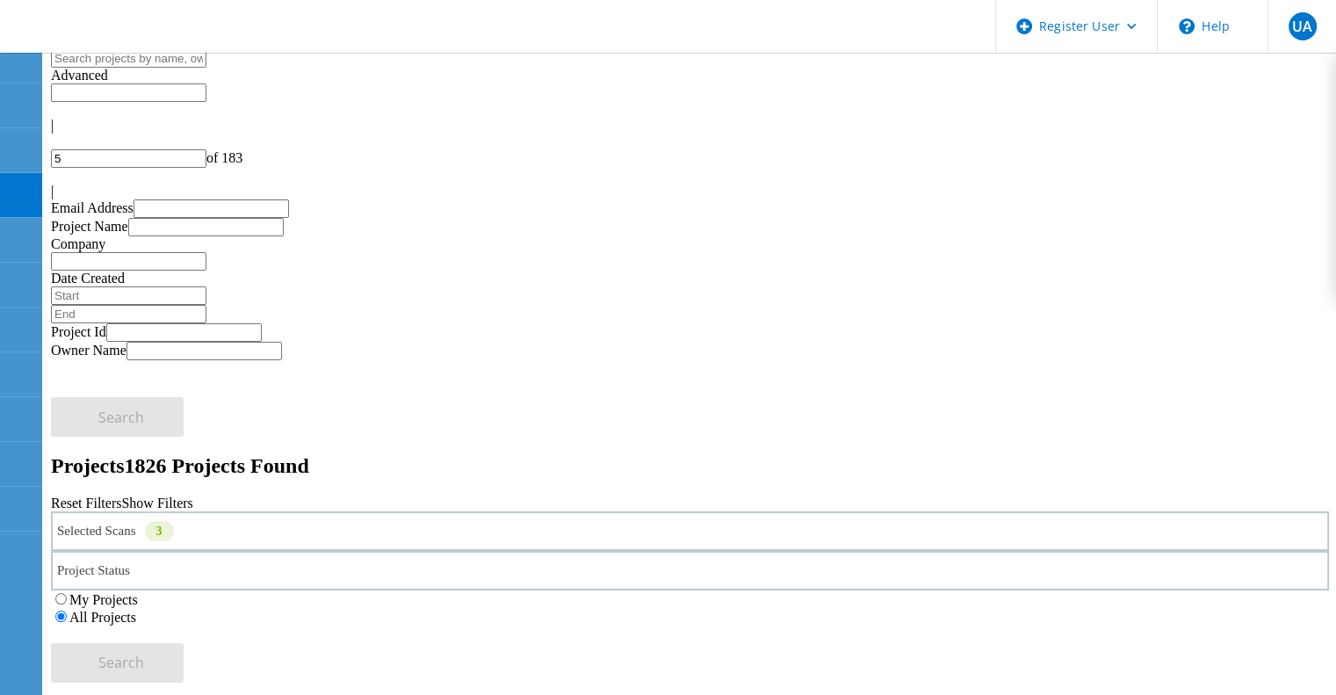
click at [139, 511] on div "Selected Scans 3" at bounding box center [690, 531] width 1278 height 40
click at [212, 487] on label "Isilon/PowerScale" at bounding box center [161, 494] width 102 height 15
click at [107, 487] on input "Isilon/PowerScale" at bounding box center [101, 492] width 11 height 11
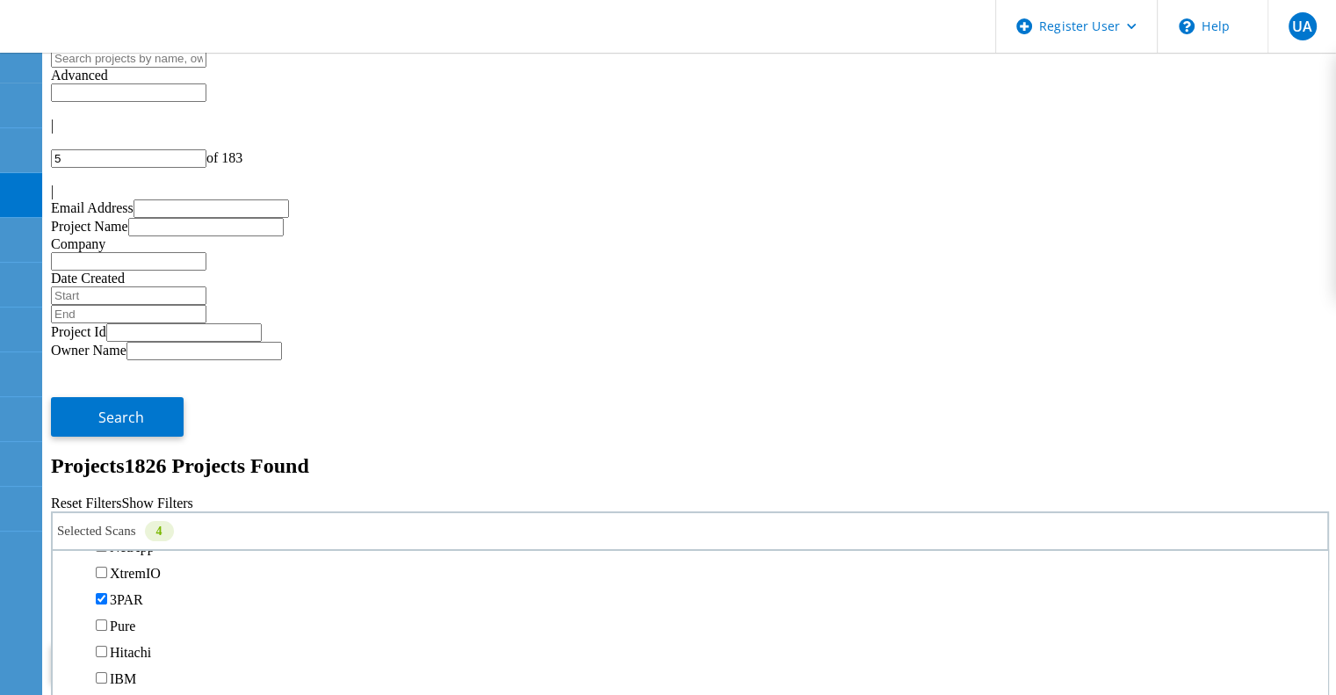
click at [184, 643] on button "Search" at bounding box center [117, 663] width 133 height 40
